Goal: Task Accomplishment & Management: Use online tool/utility

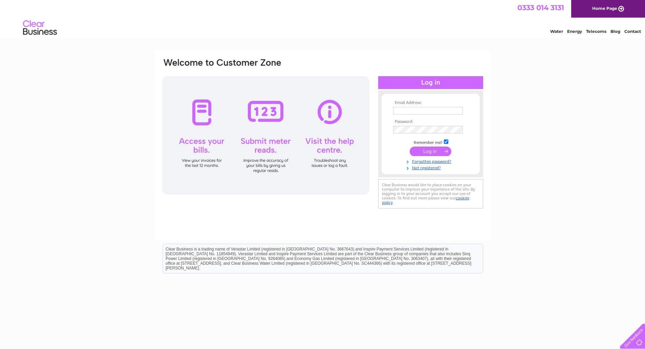
type input "[EMAIL_ADDRESS][DOMAIN_NAME]"
click at [429, 151] on input "submit" at bounding box center [431, 151] width 42 height 9
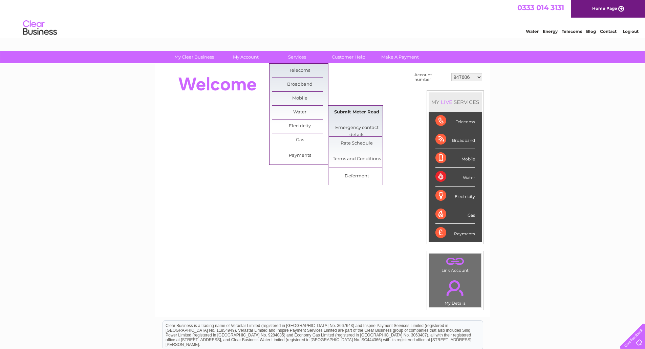
click at [360, 113] on link "Submit Meter Read" at bounding box center [357, 113] width 56 height 14
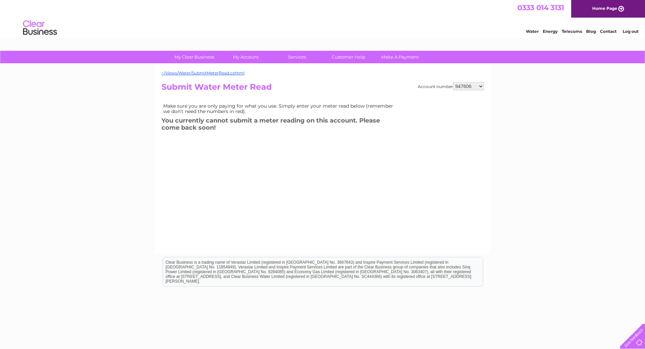
click at [481, 87] on select "947606 995957 998503 998504 1090020 1090024 30300504" at bounding box center [468, 86] width 31 height 8
select select "995957"
click at [453, 82] on select "947606 995957 998503 998504 1090020 1090024 30300504" at bounding box center [468, 86] width 31 height 8
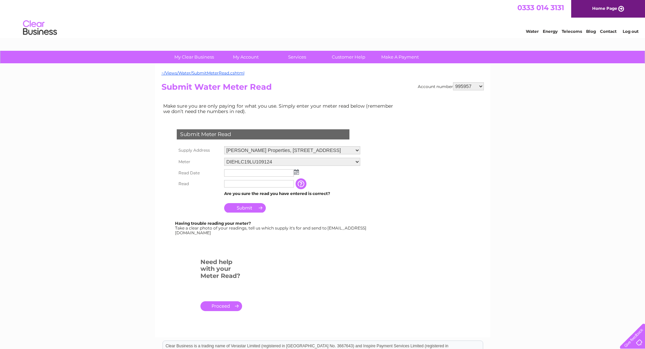
click at [298, 173] on img at bounding box center [296, 171] width 5 height 5
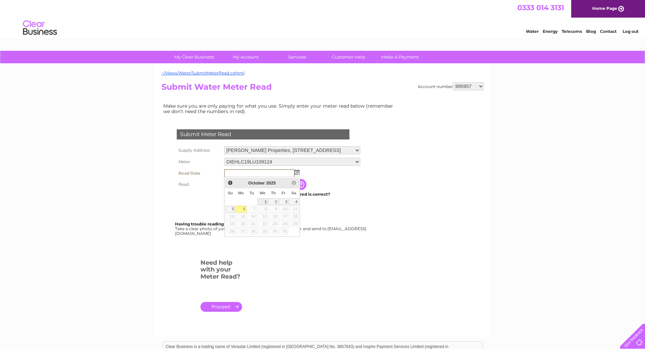
click at [266, 200] on link "1" at bounding box center [262, 201] width 11 height 7
type input "2025/10/01"
click at [284, 186] on input "text" at bounding box center [259, 184] width 70 height 8
type input "2095"
click at [255, 205] on input "Submit" at bounding box center [245, 207] width 42 height 9
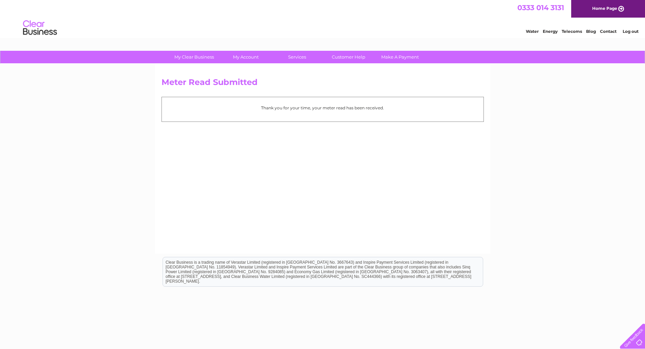
click at [630, 37] on div "Water Energy Telecoms Blog Contact Log out" at bounding box center [322, 29] width 645 height 22
click at [630, 33] on link "Log out" at bounding box center [631, 31] width 16 height 5
